Goal: Check status: Check status

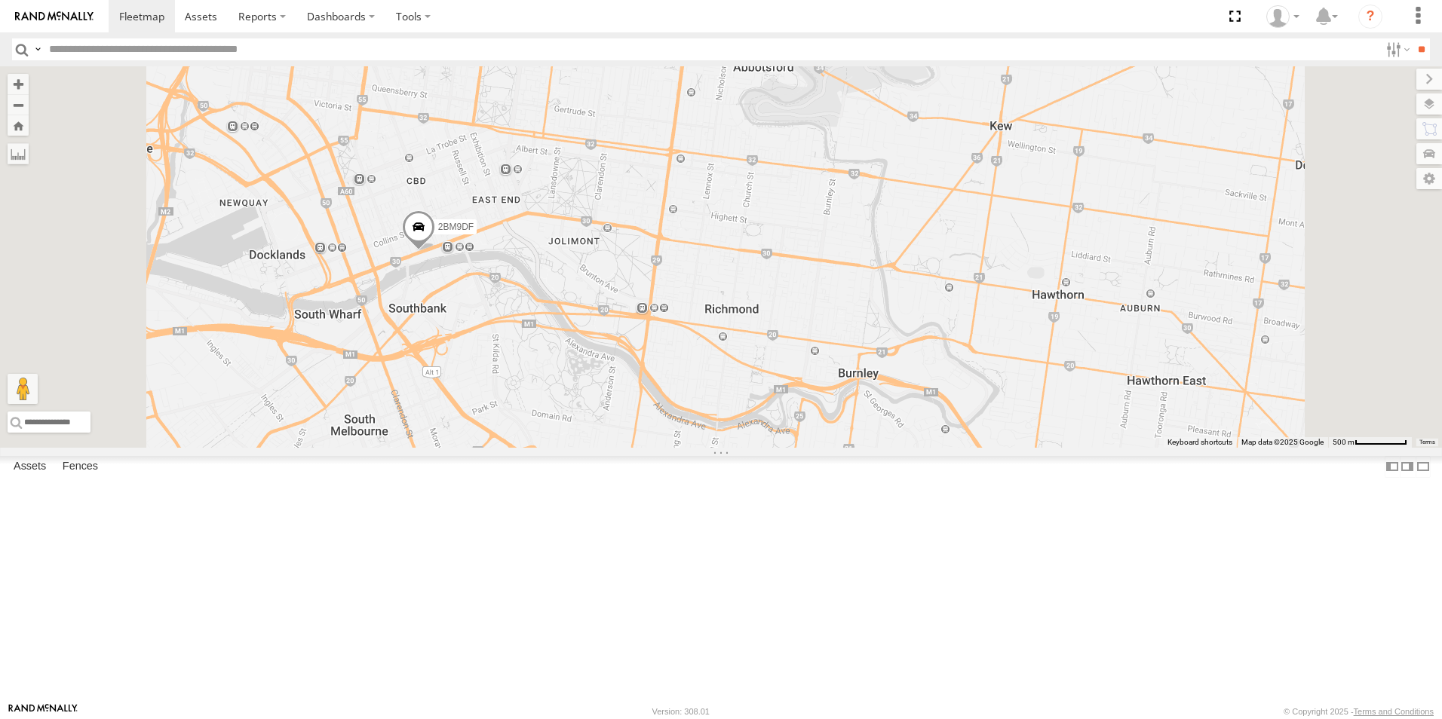
click at [435, 251] on span at bounding box center [418, 230] width 33 height 41
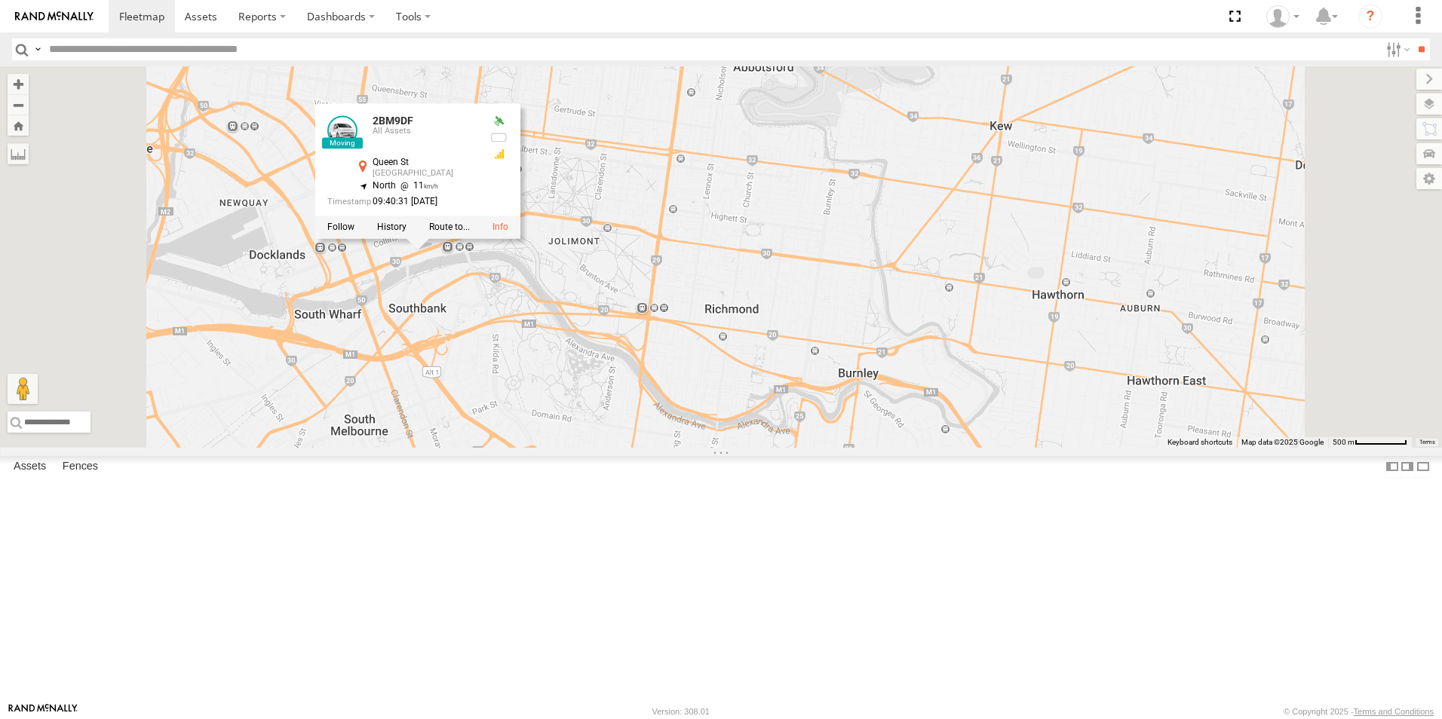
click at [771, 317] on div "2BM9DF 2BM9DF All Assets [GEOGRAPHIC_DATA] -37.81858 , 144.96251 North 11 09:40…" at bounding box center [721, 257] width 1442 height 382
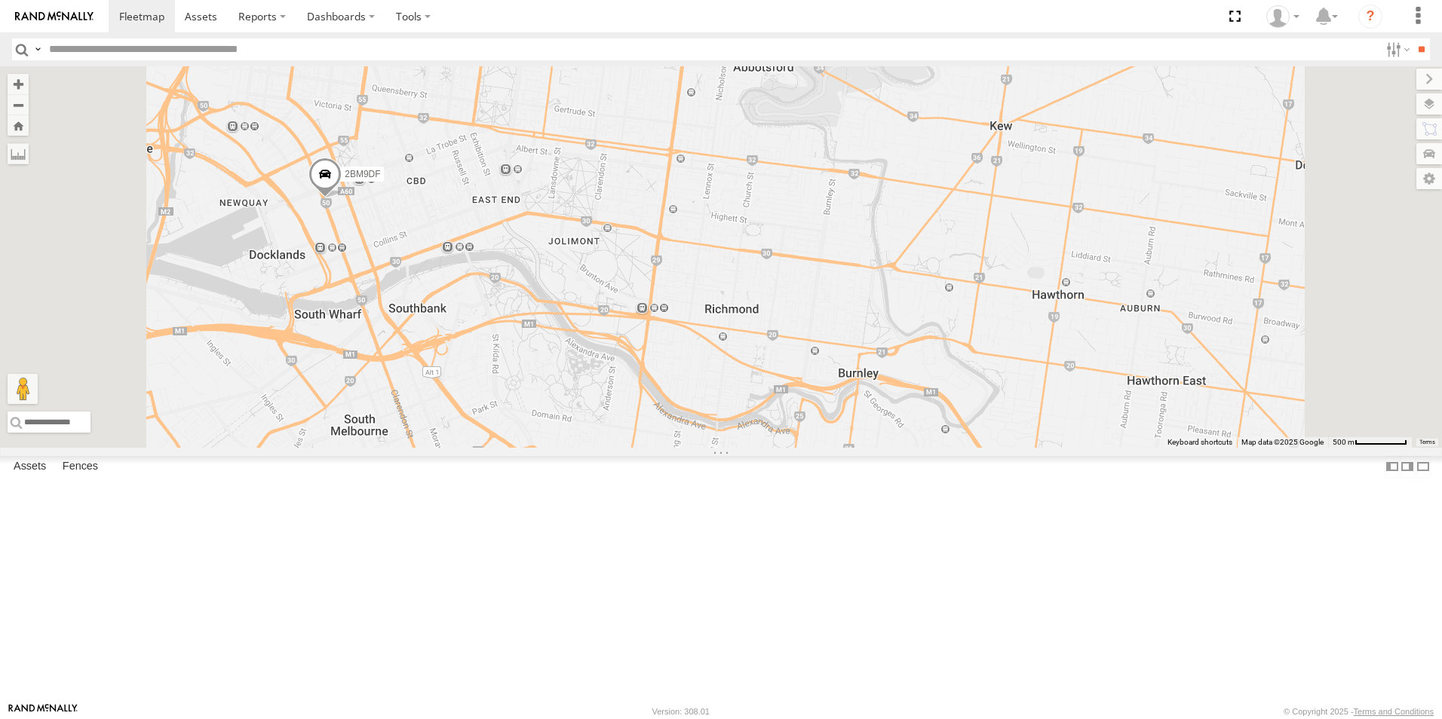
click at [342, 198] on span at bounding box center [324, 178] width 33 height 41
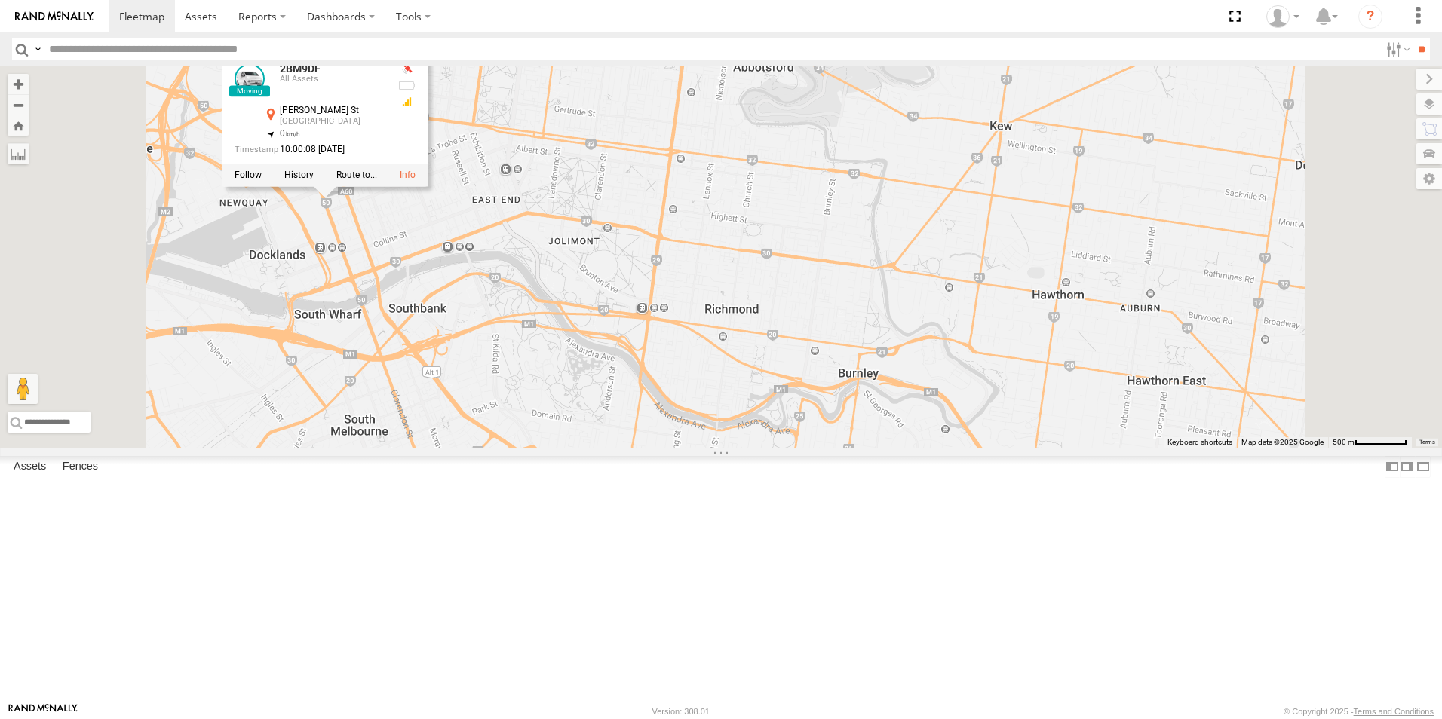
click at [655, 310] on div "2BM9DF 2BM9DF All Assets [PERSON_NAME] [GEOGRAPHIC_DATA] -37.81389 , 144.952 0 …" at bounding box center [721, 257] width 1442 height 382
drag, startPoint x: 685, startPoint y: 226, endPoint x: 669, endPoint y: 224, distance: 16.0
click at [683, 225] on div "2BM9DF 2BM9DF All Assets [PERSON_NAME] [GEOGRAPHIC_DATA] -37.81389 , 144.952 0 …" at bounding box center [721, 257] width 1442 height 382
click at [495, 148] on div "2BM9DF 2BM9DF All Assets [PERSON_NAME] [GEOGRAPHIC_DATA] -37.81389 , 144.952 0 …" at bounding box center [721, 257] width 1442 height 382
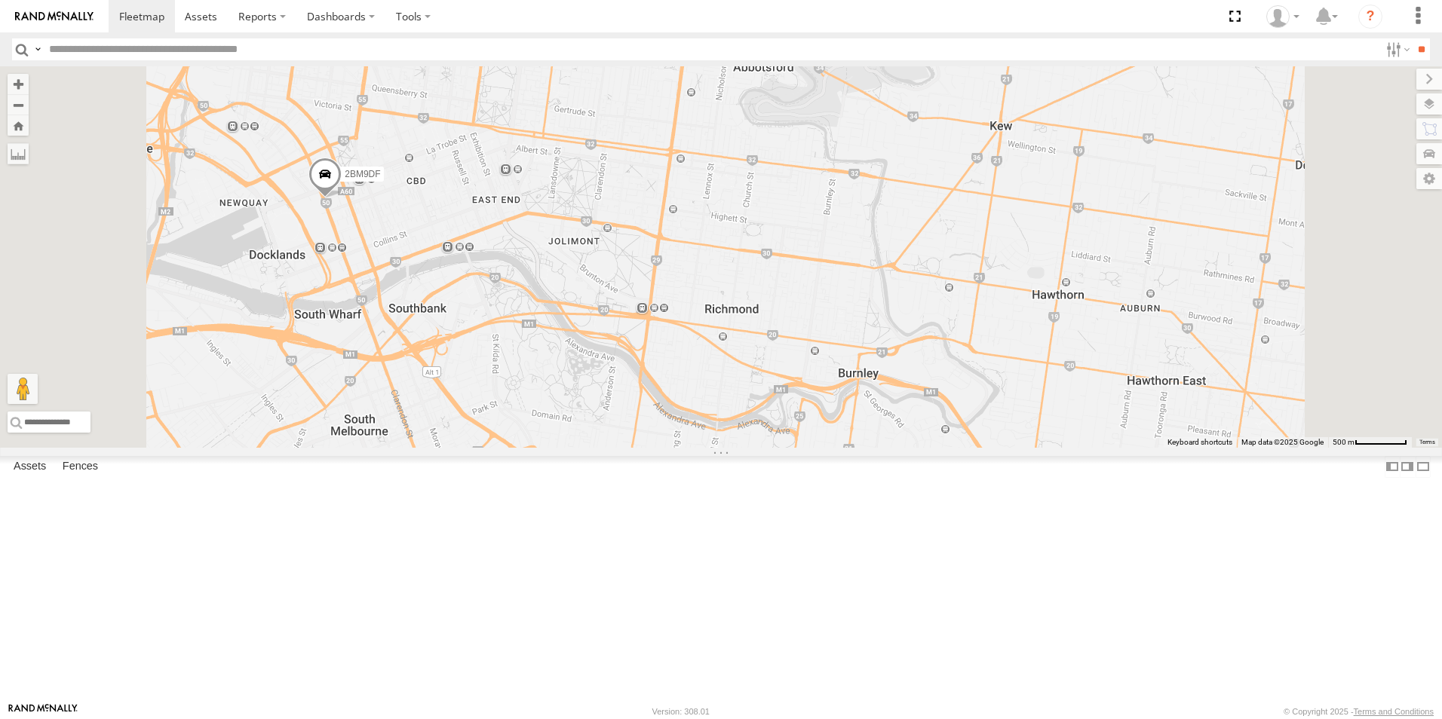
click at [342, 198] on span at bounding box center [324, 178] width 33 height 41
click at [429, 242] on span at bounding box center [415, 228] width 27 height 27
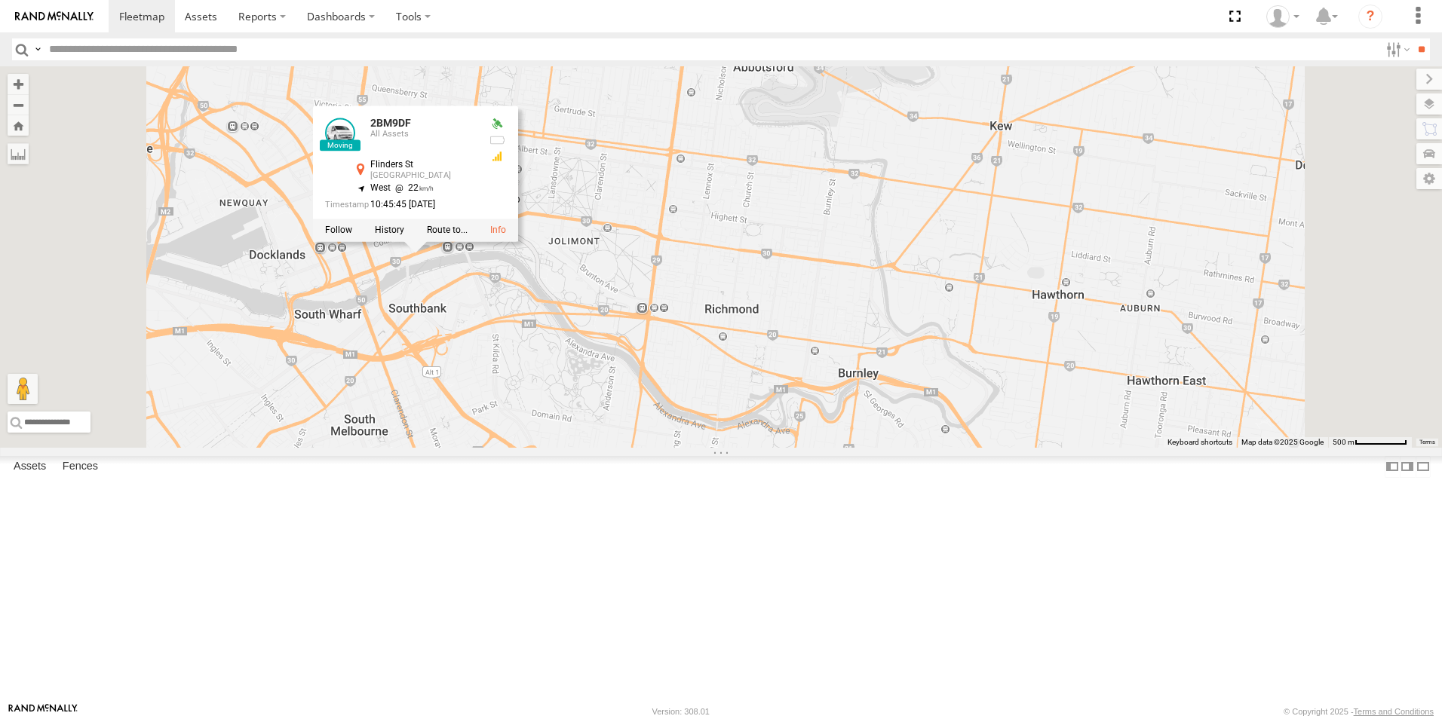
click at [732, 343] on div "2BM9DF 2BM9DF All Assets [GEOGRAPHIC_DATA] -37.81881 , 144.96229 West 22 10:45:…" at bounding box center [721, 257] width 1442 height 382
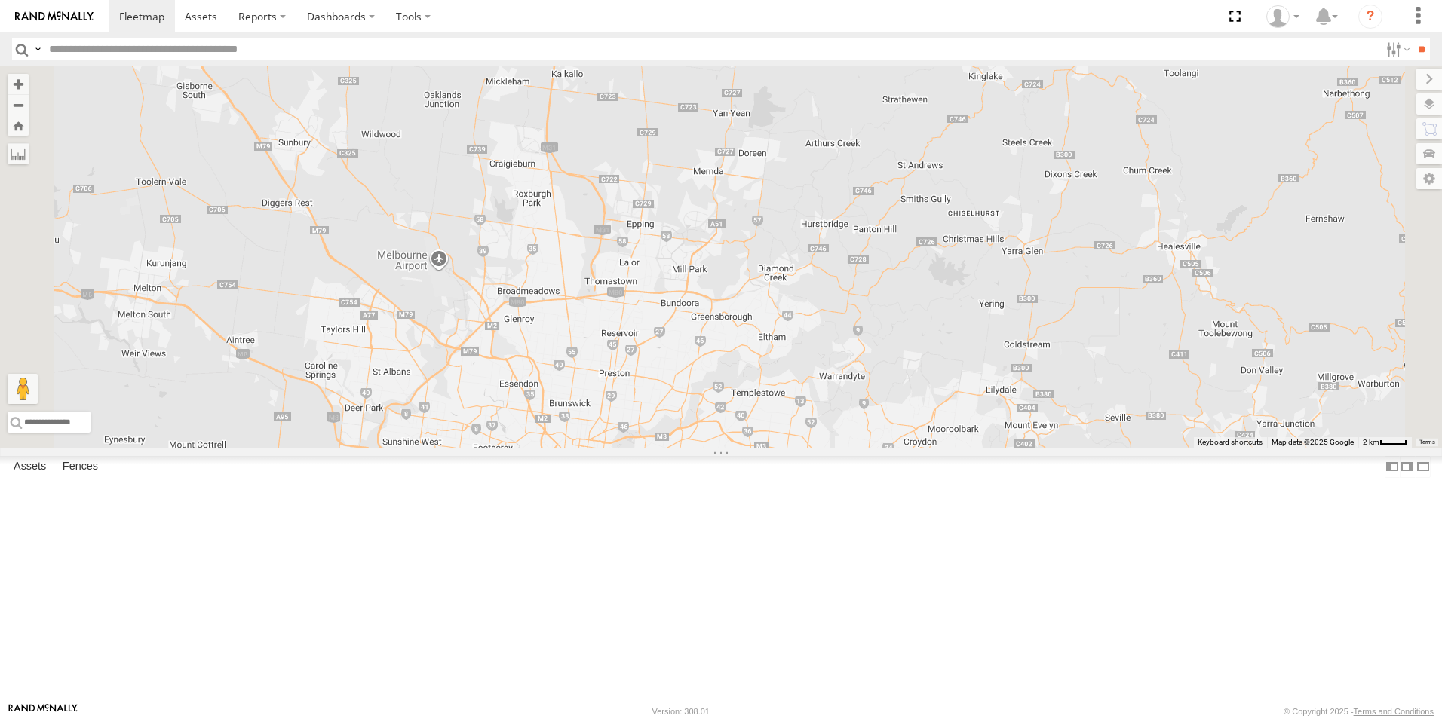
click at [563, 502] on span at bounding box center [549, 488] width 27 height 27
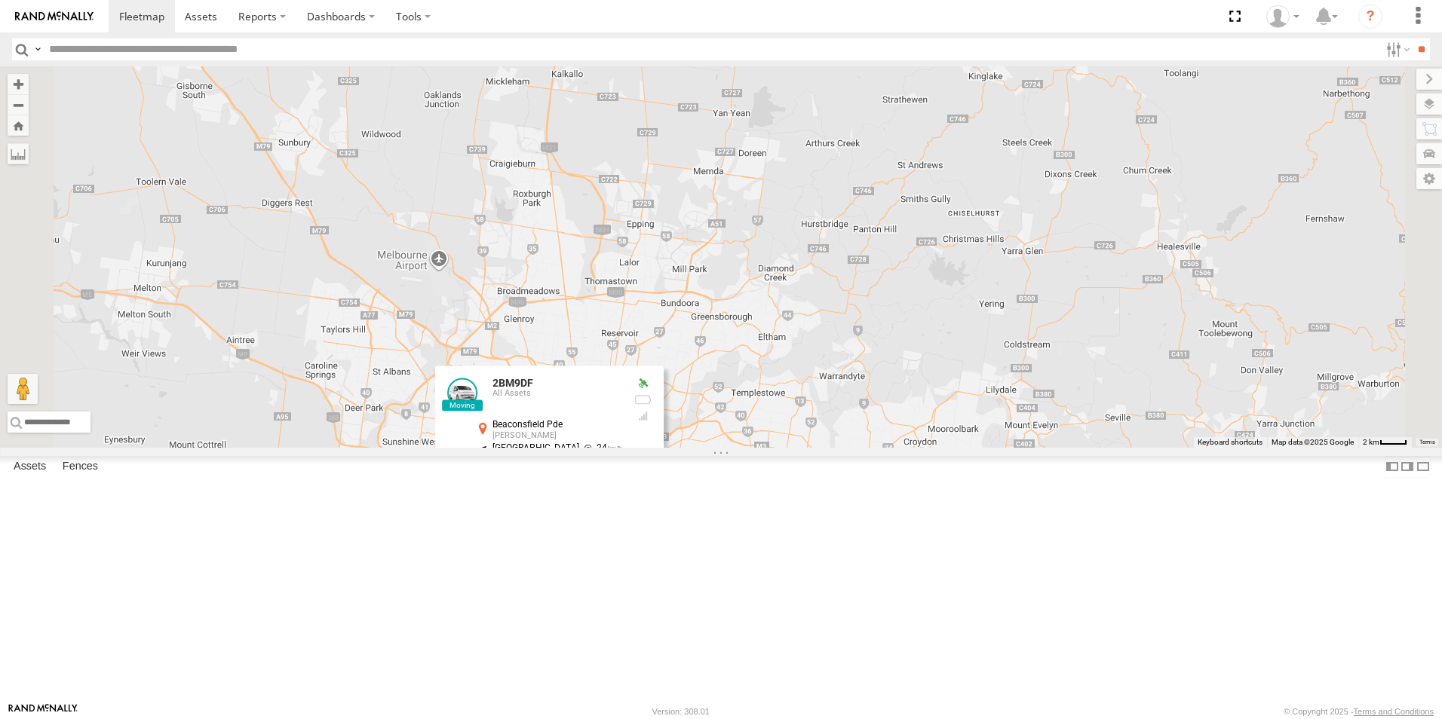
click at [910, 448] on div "2BM9DF 2BM9DF All Assets [GEOGRAPHIC_DATA][PERSON_NAME] -37.84542 , 144.94374 […" at bounding box center [721, 257] width 1442 height 382
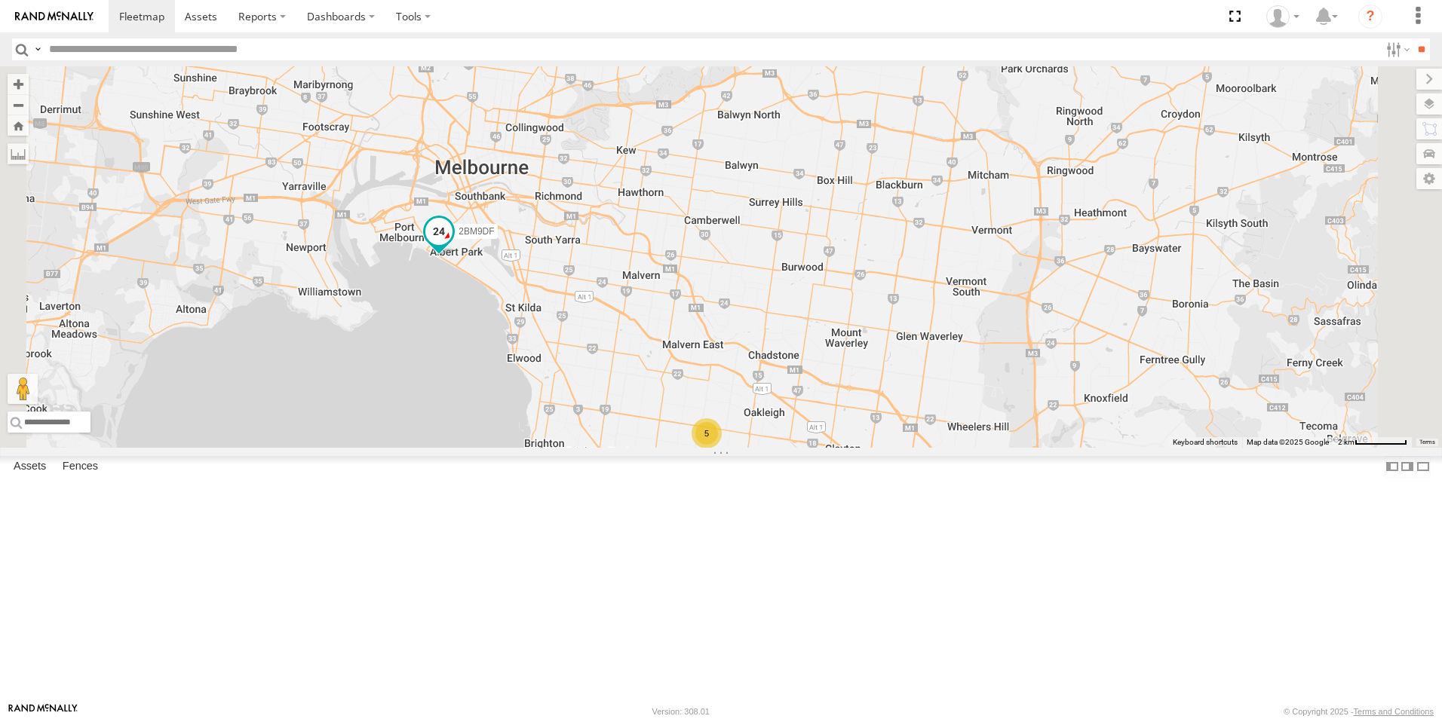
click at [452, 246] on span at bounding box center [438, 232] width 27 height 27
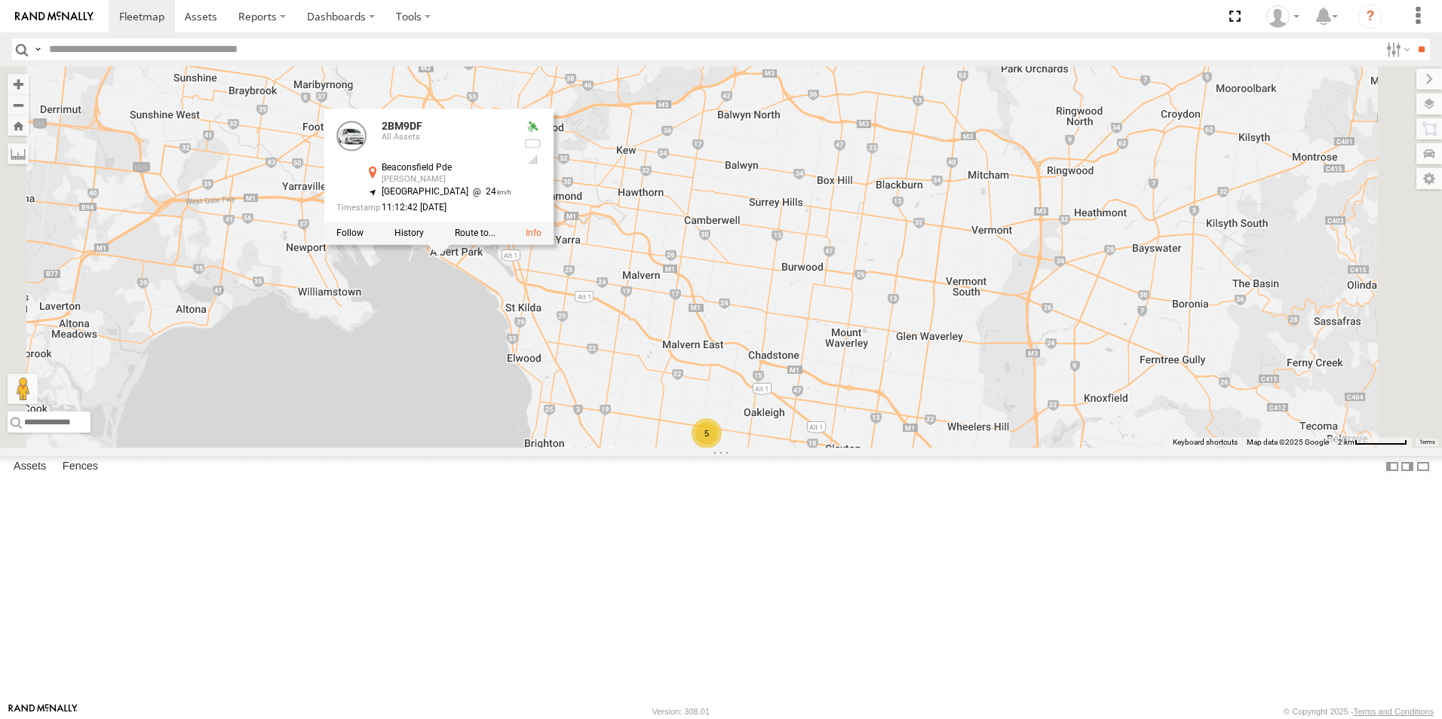
click at [857, 427] on div "2BM9DF 5 2BM9DF All Assets Beaconsfield [GEOGRAPHIC_DATA][PERSON_NAME] -37.8454…" at bounding box center [721, 257] width 1442 height 382
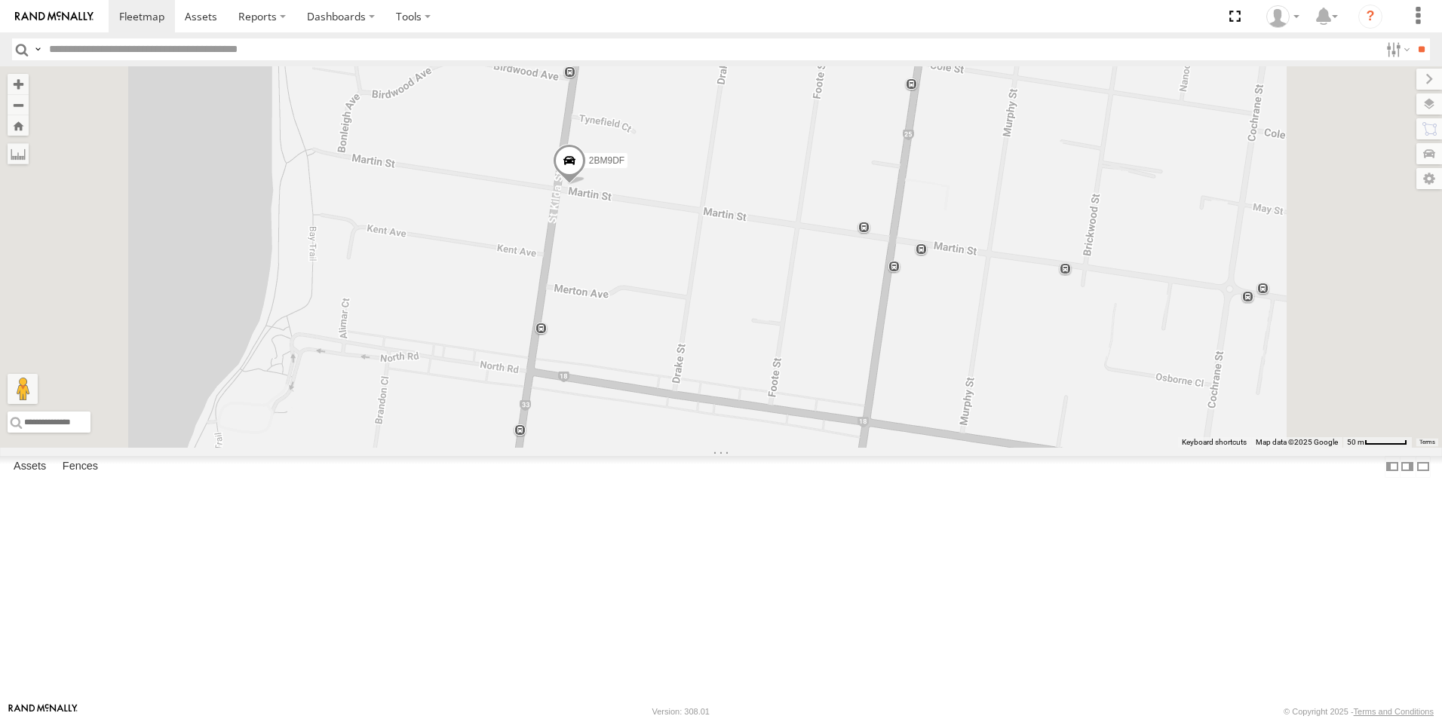
click at [586, 186] on span at bounding box center [569, 165] width 33 height 41
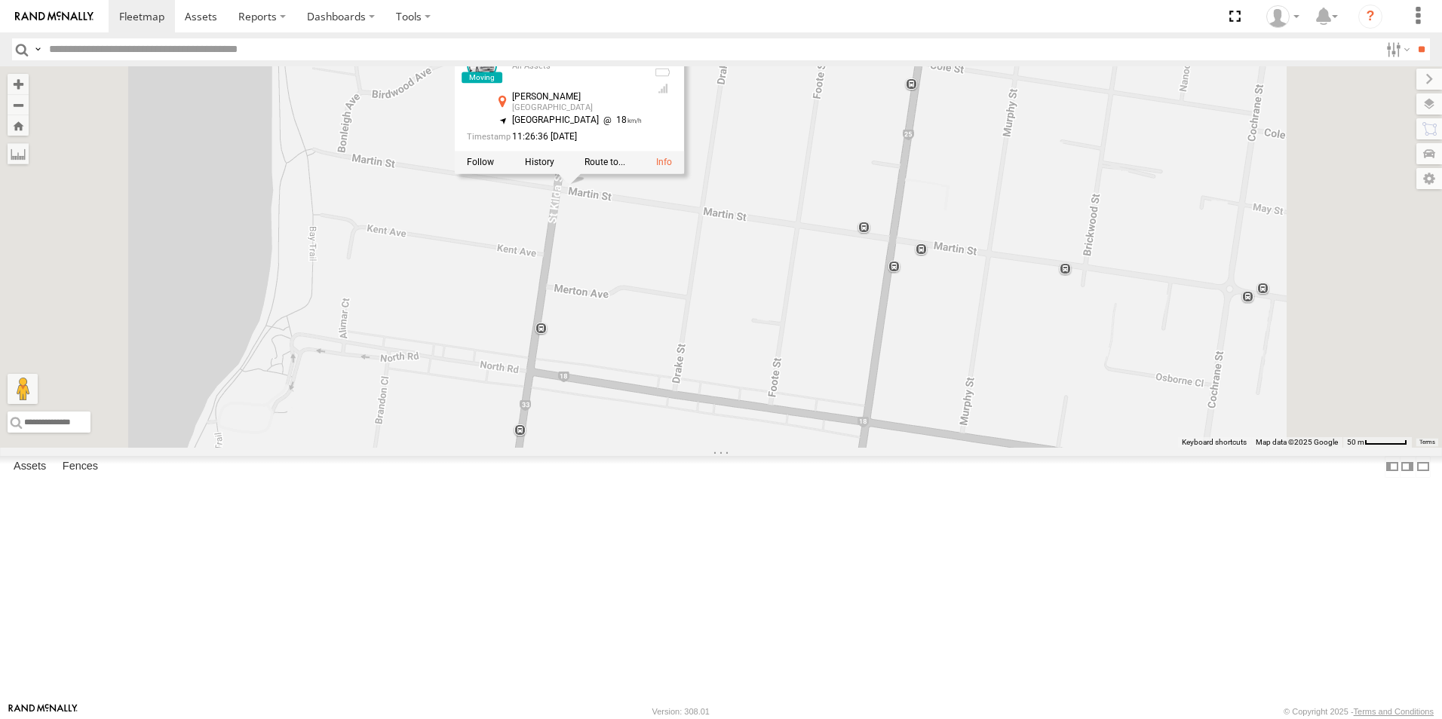
click at [896, 311] on div "2BM9DF 2BM9DF All Assets [PERSON_NAME] [GEOGRAPHIC_DATA] -37.89566 , 144.9901 […" at bounding box center [721, 257] width 1442 height 382
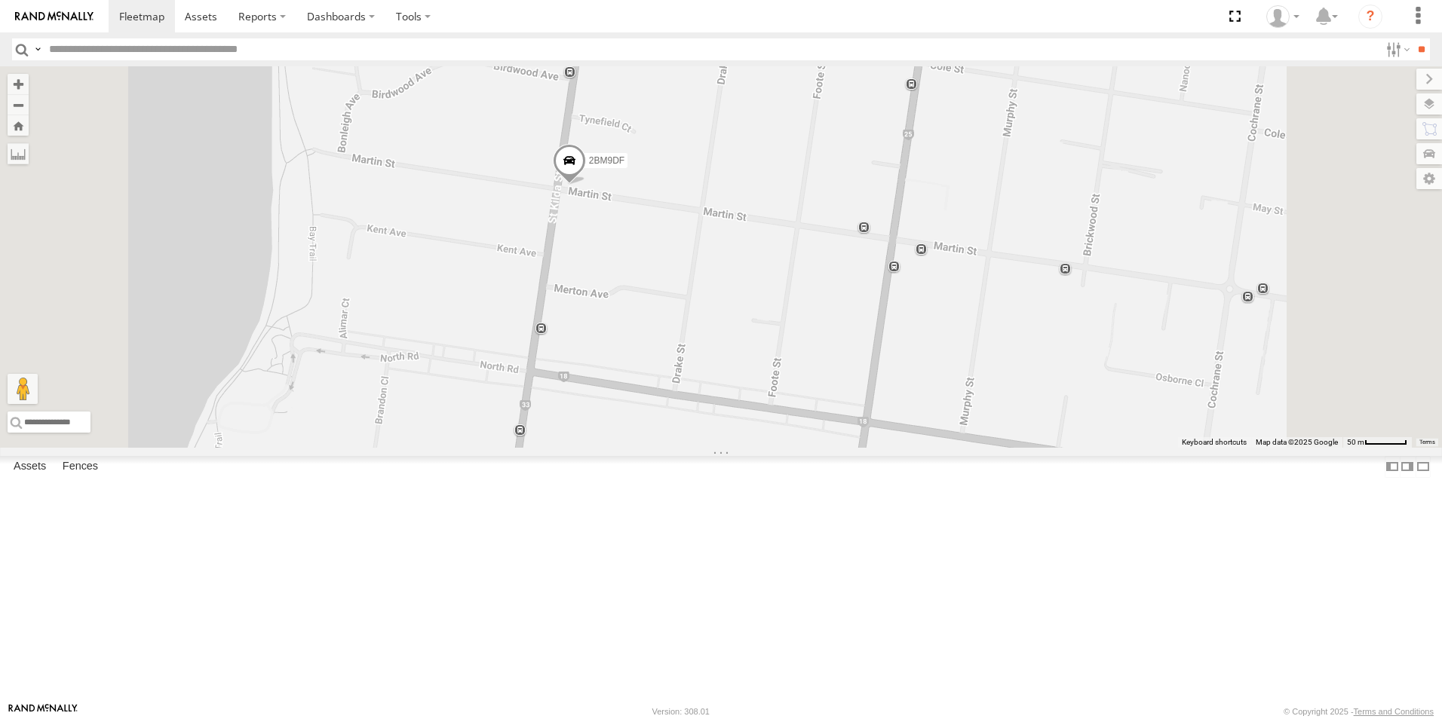
click at [586, 186] on span at bounding box center [569, 165] width 33 height 41
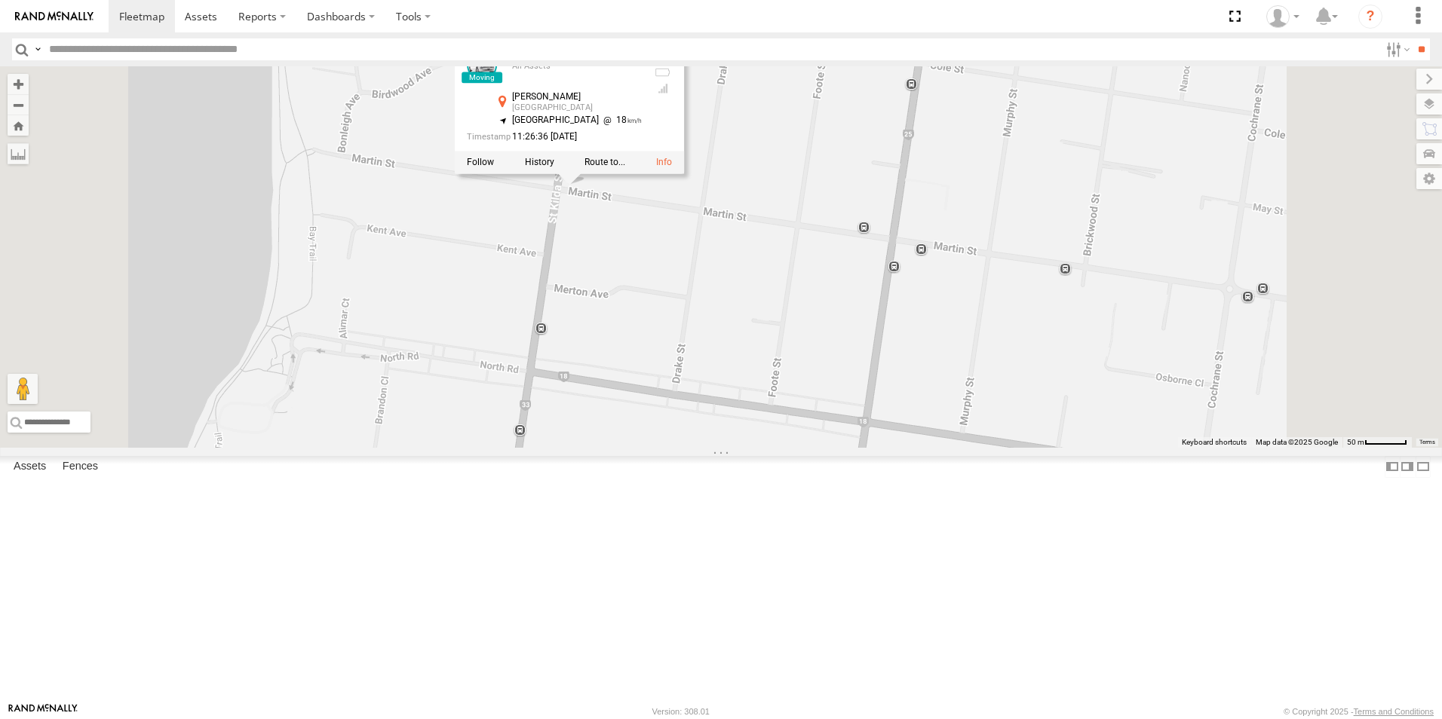
click at [928, 301] on div "2BM9DF 2BM9DF All Assets [PERSON_NAME] [GEOGRAPHIC_DATA] -37.89566 , 144.9901 […" at bounding box center [721, 257] width 1442 height 382
